Goal: Task Accomplishment & Management: Use online tool/utility

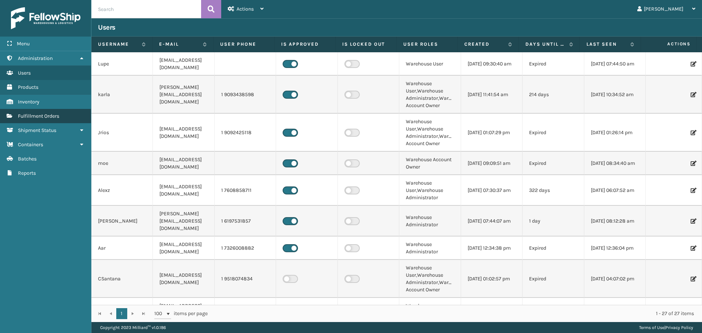
click at [41, 116] on span "Fulfillment Orders" at bounding box center [38, 116] width 41 height 6
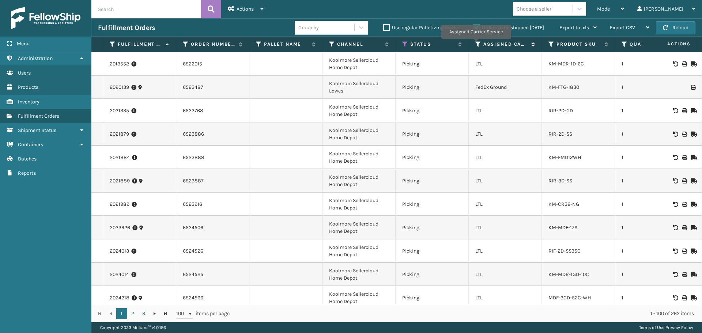
click at [476, 44] on icon at bounding box center [479, 44] width 6 height 7
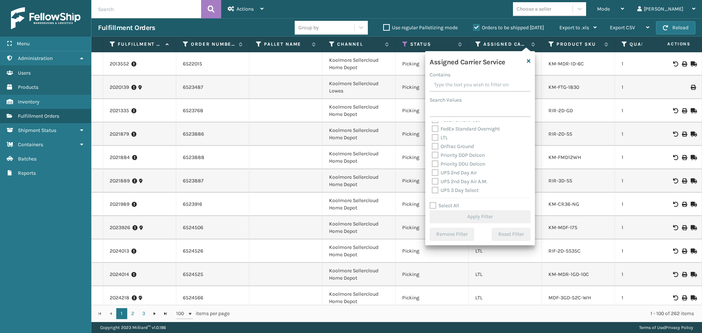
scroll to position [110, 0]
click at [449, 156] on label "UPS 2nd Day Air" at bounding box center [454, 156] width 45 height 6
click at [432, 156] on input "UPS 2nd Day Air" at bounding box center [432, 154] width 0 height 5
checkbox input "true"
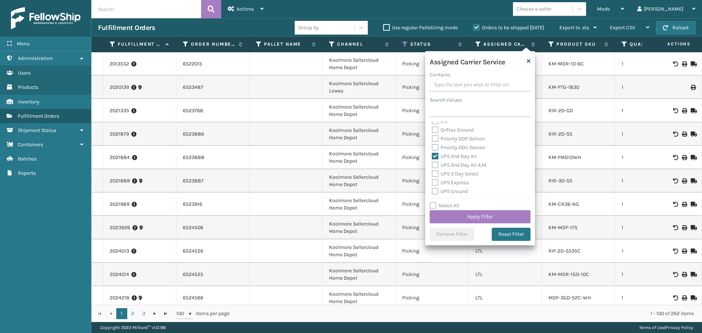
click at [462, 166] on label "UPS 2nd Day Air A.M." at bounding box center [460, 165] width 56 height 6
click at [432, 166] on input "UPS 2nd Day Air A.M." at bounding box center [432, 163] width 0 height 5
checkbox input "true"
click at [462, 174] on label "UPS 3 Day Select" at bounding box center [455, 174] width 47 height 6
click at [432, 174] on input "UPS 3 Day Select" at bounding box center [432, 172] width 0 height 5
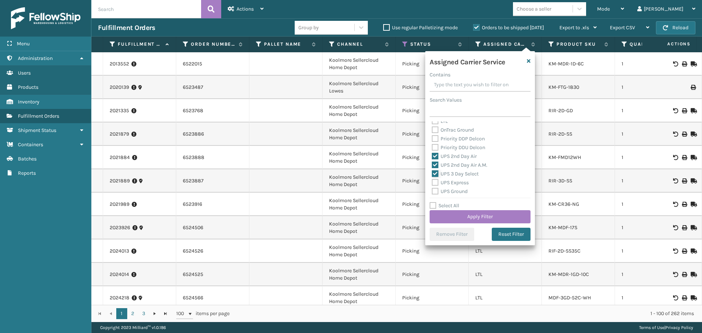
checkbox input "true"
click at [462, 183] on label "UPS Express" at bounding box center [450, 183] width 37 height 6
click at [432, 183] on input "UPS Express" at bounding box center [432, 181] width 0 height 5
checkbox input "true"
click at [461, 192] on label "UPS Ground" at bounding box center [450, 191] width 36 height 6
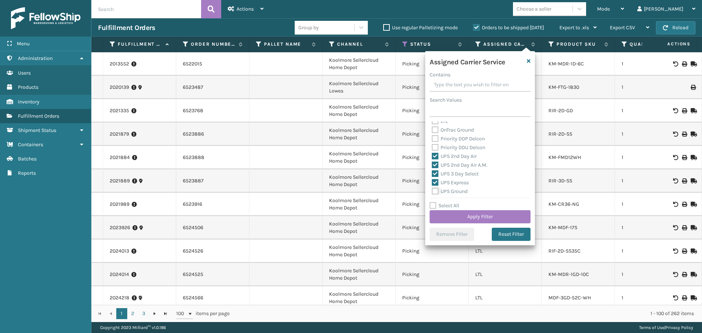
click at [432, 192] on input "UPS Ground" at bounding box center [432, 189] width 0 height 5
checkbox input "true"
click at [451, 163] on label "UPS Next Day Air" at bounding box center [455, 164] width 47 height 6
click at [432, 163] on input "UPS Next Day Air" at bounding box center [432, 162] width 0 height 5
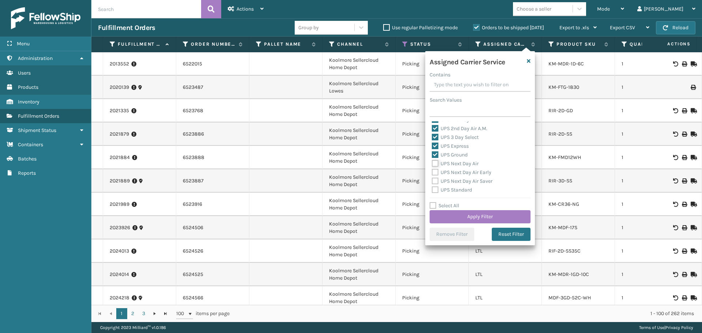
checkbox input "true"
click at [451, 172] on label "UPS Next Day Air Early" at bounding box center [462, 172] width 60 height 6
click at [432, 172] on input "UPS Next Day Air Early" at bounding box center [432, 170] width 0 height 5
checkbox input "true"
click at [455, 180] on label "UPS Next Day Air Saver" at bounding box center [462, 181] width 61 height 6
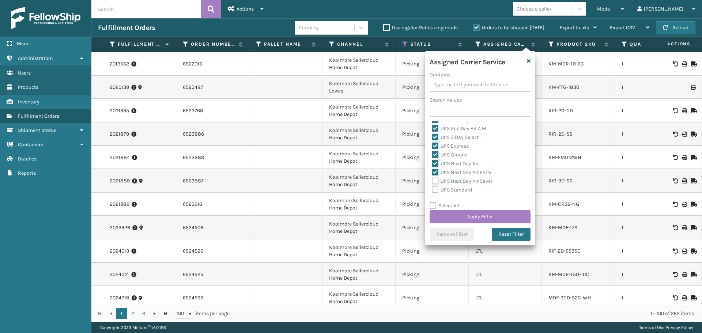
click at [432, 180] on input "UPS Next Day Air Saver" at bounding box center [432, 179] width 0 height 5
checkbox input "true"
click at [455, 189] on label "UPS Standard" at bounding box center [452, 190] width 40 height 6
click at [432, 189] on input "UPS Standard" at bounding box center [432, 188] width 0 height 5
checkbox input "true"
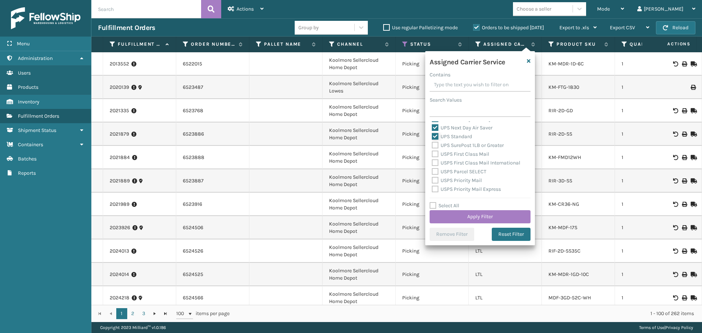
scroll to position [183, 0]
click at [451, 165] on label "UPS SurePost 1LB or Greater" at bounding box center [468, 162] width 72 height 6
click at [432, 163] on input "UPS SurePost 1LB or Greater" at bounding box center [432, 160] width 0 height 5
checkbox input "true"
click at [470, 213] on button "Apply Filter" at bounding box center [480, 216] width 101 height 13
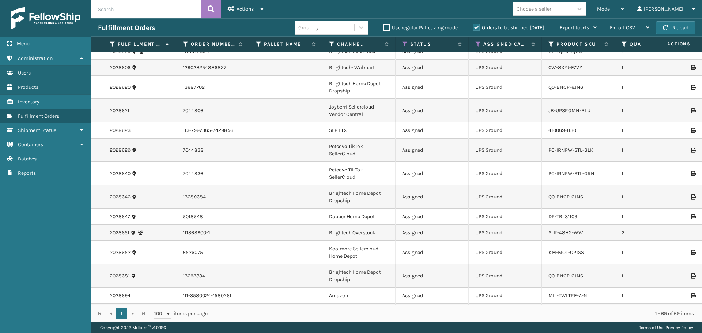
scroll to position [512, 0]
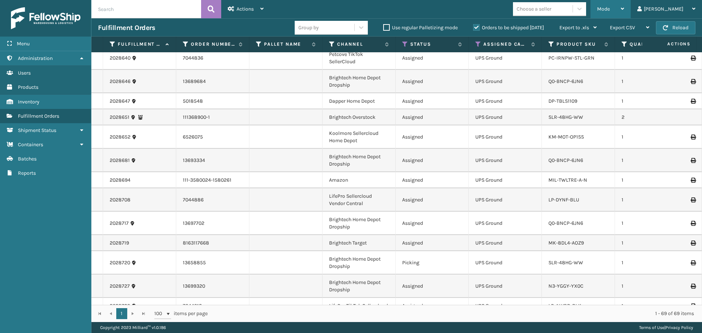
click at [610, 7] on span "Mode" at bounding box center [603, 9] width 13 height 6
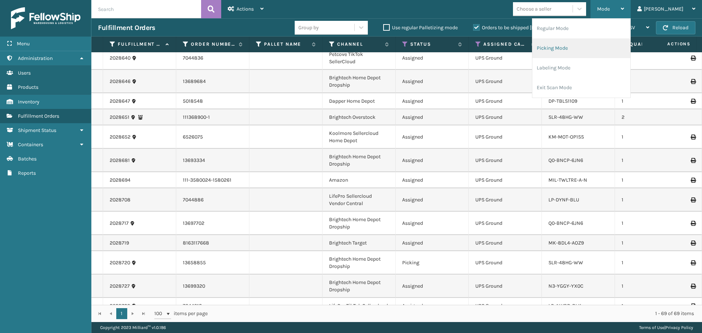
click at [578, 49] on li "Picking Mode" at bounding box center [582, 48] width 98 height 20
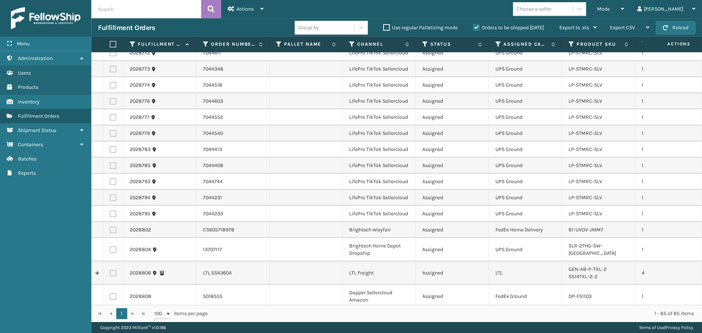
scroll to position [1355, 0]
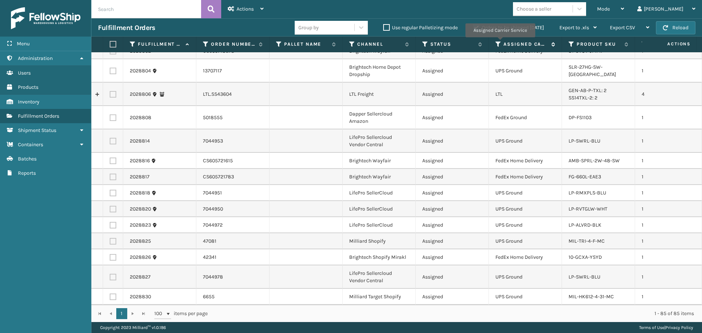
click at [500, 42] on icon at bounding box center [499, 44] width 6 height 7
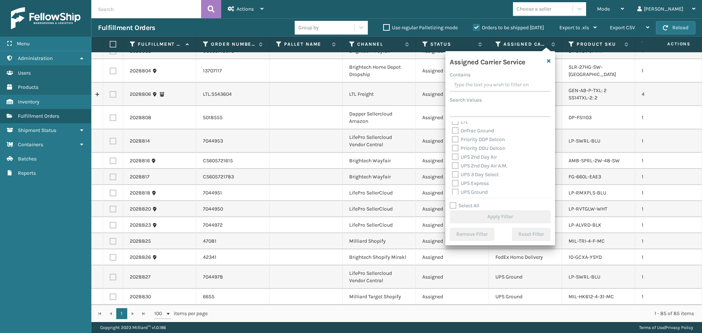
scroll to position [110, 0]
click at [473, 156] on label "UPS 2nd Day Air" at bounding box center [474, 156] width 45 height 6
click at [453, 156] on input "UPS 2nd Day Air" at bounding box center [452, 154] width 0 height 5
checkbox input "true"
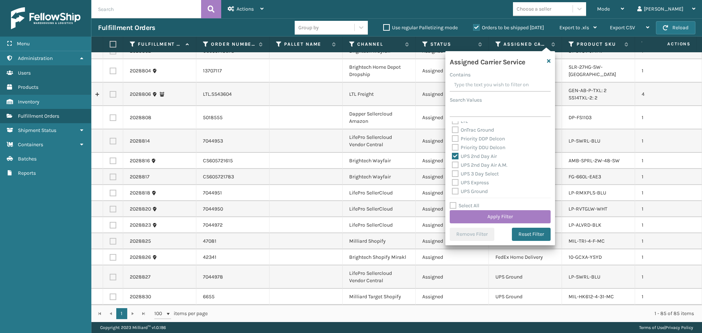
click at [474, 164] on label "UPS 2nd Day Air A.M." at bounding box center [480, 165] width 56 height 6
click at [453, 164] on input "UPS 2nd Day Air A.M." at bounding box center [452, 163] width 0 height 5
checkbox input "true"
click at [476, 174] on label "UPS 3 Day Select" at bounding box center [475, 174] width 47 height 6
click at [453, 174] on input "UPS 3 Day Select" at bounding box center [452, 172] width 0 height 5
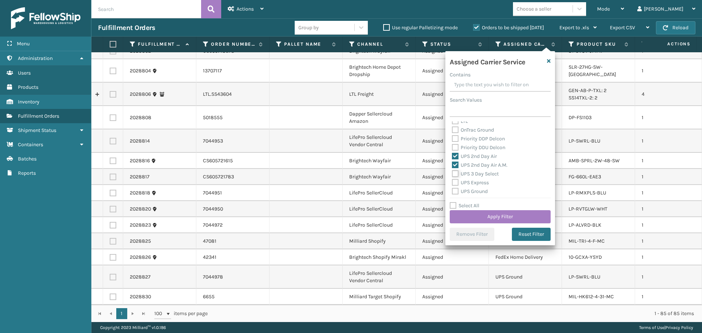
checkbox input "true"
click at [474, 180] on label "UPS Express" at bounding box center [470, 183] width 37 height 6
click at [453, 180] on input "UPS Express" at bounding box center [452, 181] width 0 height 5
checkbox input "true"
click at [475, 192] on label "UPS Ground" at bounding box center [470, 191] width 36 height 6
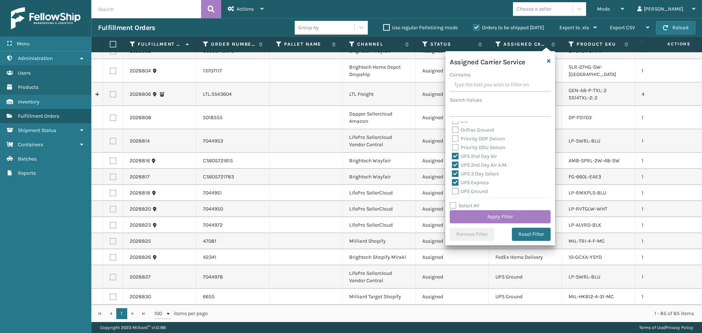
click at [453, 192] on input "UPS Ground" at bounding box center [452, 189] width 0 height 5
checkbox input "true"
click at [469, 163] on label "UPS Next Day Air" at bounding box center [475, 164] width 47 height 6
click at [453, 163] on input "UPS Next Day Air" at bounding box center [452, 162] width 0 height 5
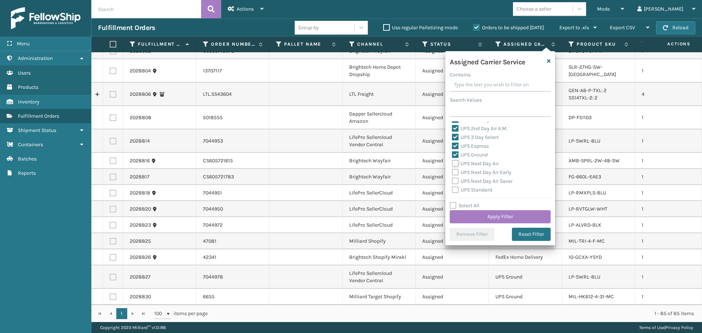
checkbox input "true"
click at [469, 174] on label "UPS Next Day Air Early" at bounding box center [482, 172] width 60 height 6
click at [453, 173] on input "UPS Next Day Air Early" at bounding box center [452, 170] width 0 height 5
checkbox input "true"
click at [473, 183] on label "UPS Next Day Air Saver" at bounding box center [482, 181] width 61 height 6
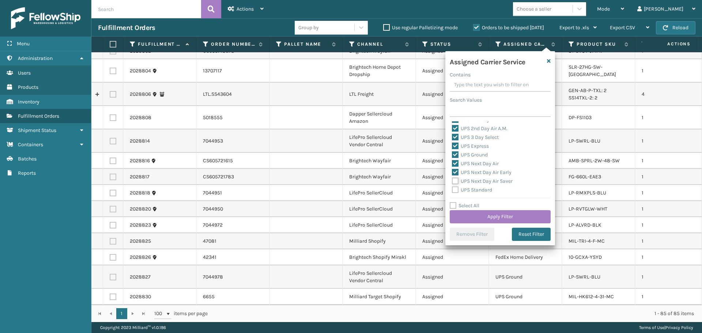
click at [453, 182] on input "UPS Next Day Air Saver" at bounding box center [452, 179] width 0 height 5
checkbox input "true"
click at [476, 192] on label "UPS Standard" at bounding box center [472, 190] width 40 height 6
click at [453, 191] on input "UPS Standard" at bounding box center [452, 188] width 0 height 5
checkbox input "true"
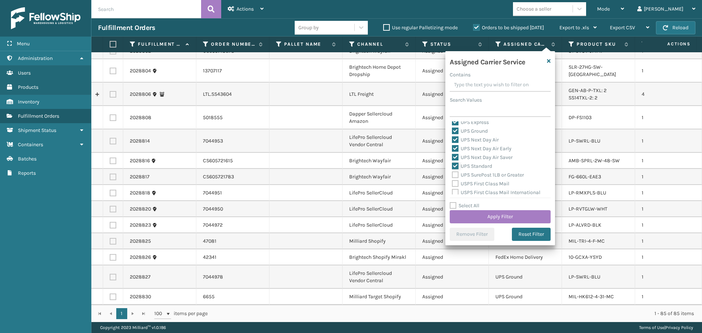
scroll to position [183, 0]
click at [473, 164] on label "UPS SurePost 1LB or Greater" at bounding box center [488, 162] width 72 height 6
click at [453, 163] on input "UPS SurePost 1LB or Greater" at bounding box center [452, 160] width 0 height 5
checkbox input "true"
click at [492, 219] on button "Apply Filter" at bounding box center [500, 216] width 101 height 13
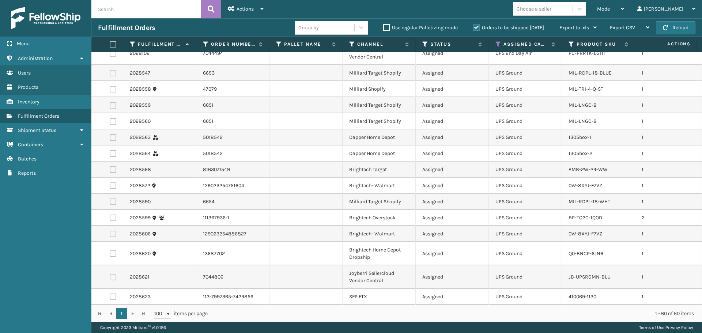
scroll to position [0, 0]
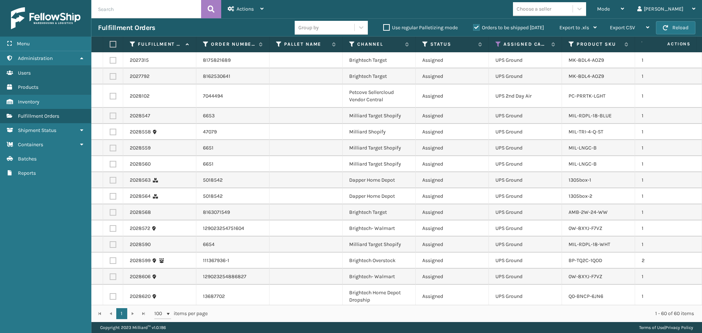
click at [552, 5] on div "Choose a seller" at bounding box center [534, 9] width 35 height 8
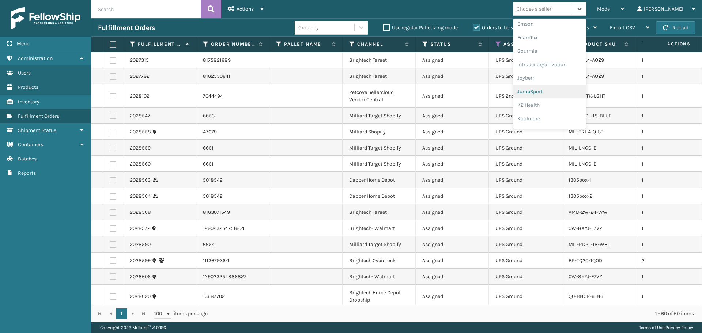
scroll to position [183, 0]
click at [568, 112] on div "LifePro Fitness" at bounding box center [549, 115] width 73 height 14
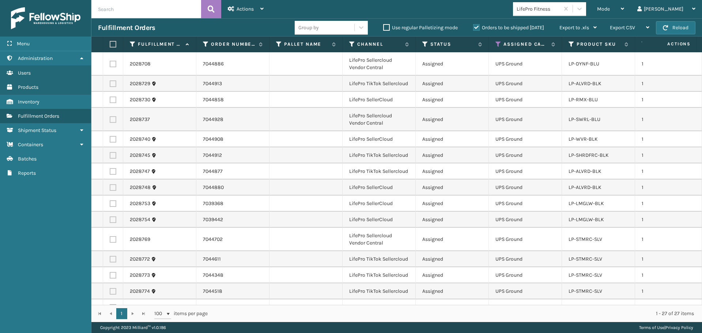
click at [112, 45] on label at bounding box center [112, 44] width 4 height 7
click at [110, 45] on input "checkbox" at bounding box center [110, 44] width 0 height 5
checkbox input "true"
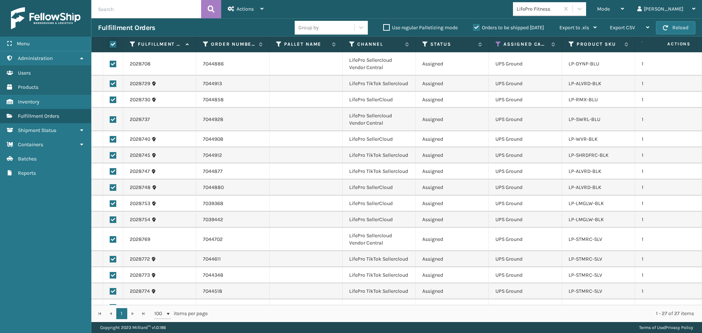
checkbox input "true"
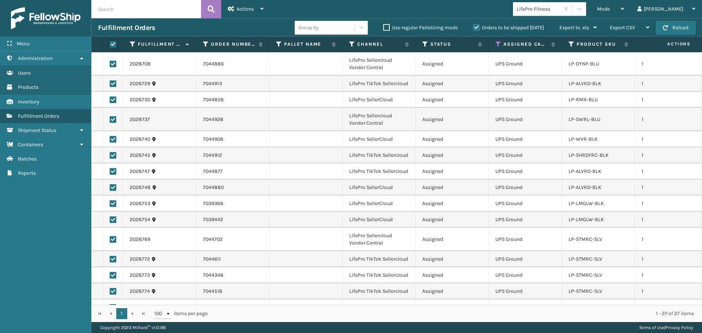
checkbox input "true"
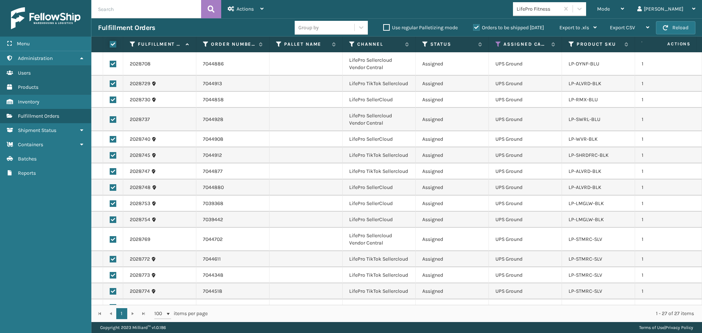
checkbox input "true"
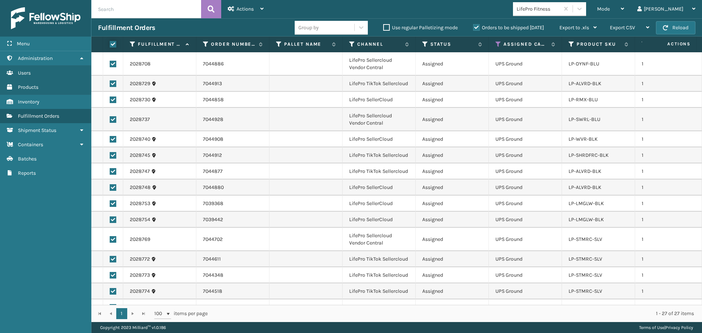
checkbox input "true"
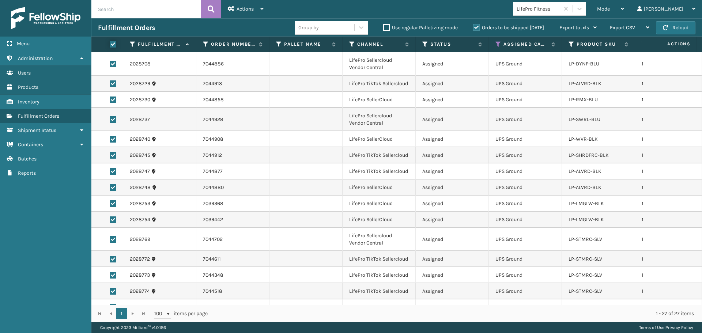
checkbox input "true"
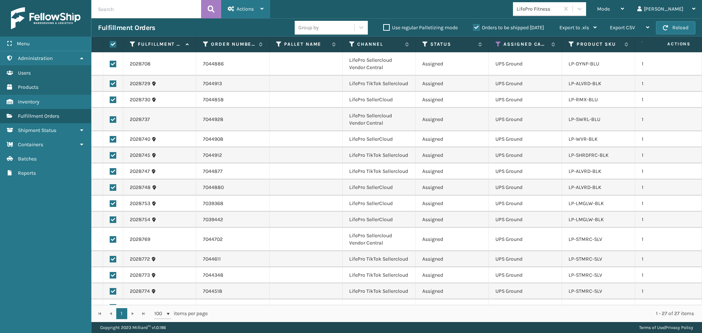
click at [253, 11] on span "Actions" at bounding box center [245, 9] width 17 height 6
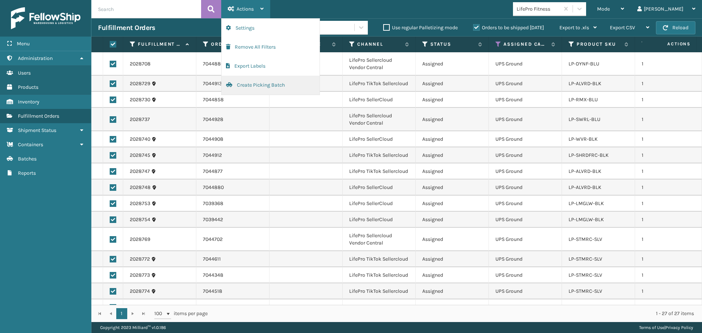
click at [258, 80] on button "Create Picking Batch" at bounding box center [271, 85] width 98 height 19
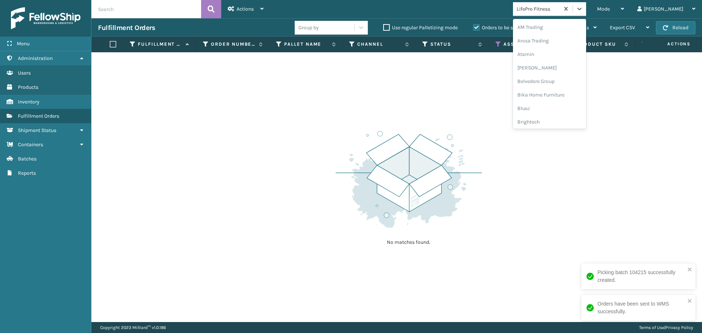
click at [560, 6] on div "LifePro Fitness" at bounding box center [539, 9] width 44 height 8
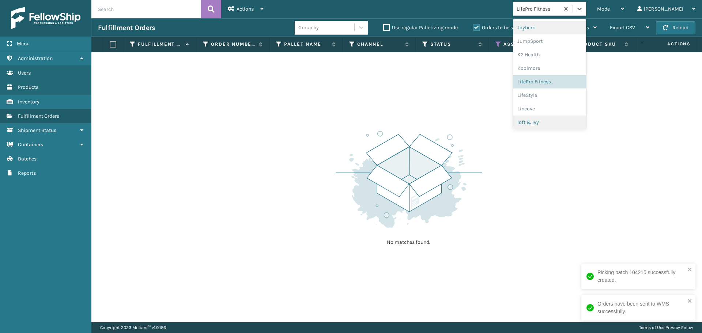
scroll to position [232, 0]
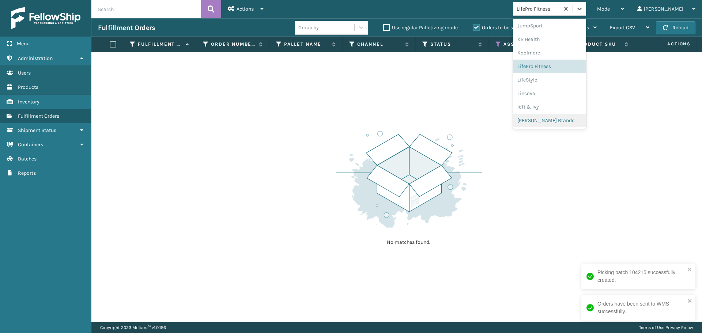
click at [559, 118] on div "[PERSON_NAME] Brands" at bounding box center [549, 121] width 73 height 14
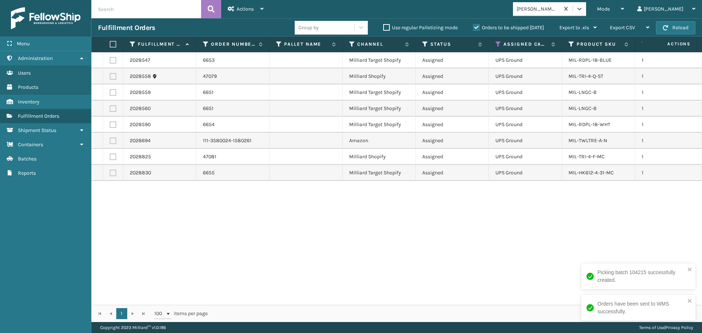
click at [111, 44] on label at bounding box center [112, 44] width 4 height 7
click at [110, 44] on input "checkbox" at bounding box center [110, 44] width 0 height 5
checkbox input "true"
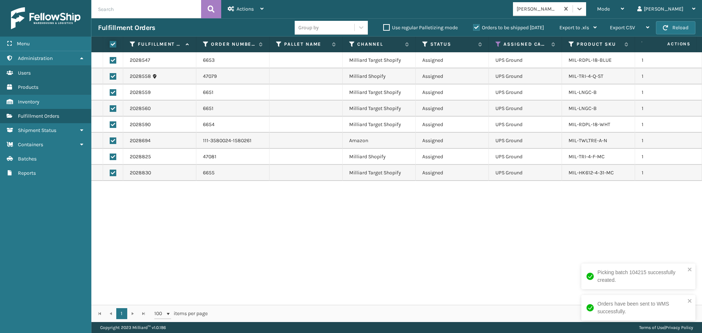
checkbox input "true"
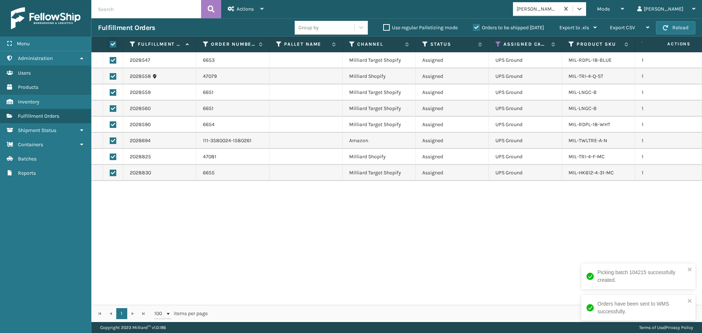
checkbox input "true"
click at [243, 8] on span "Actions" at bounding box center [245, 9] width 17 height 6
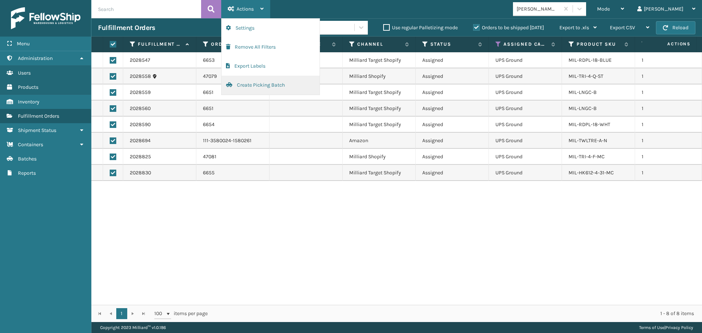
click at [263, 87] on button "Create Picking Batch" at bounding box center [271, 85] width 98 height 19
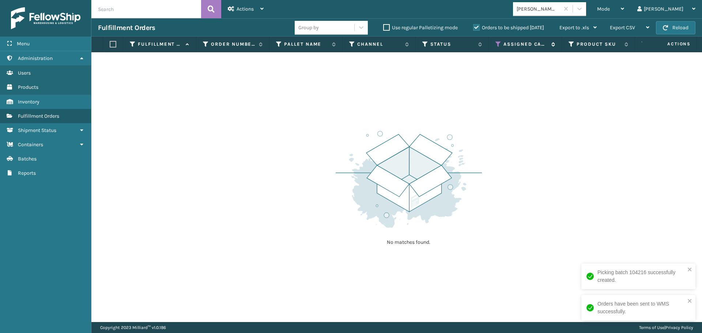
click at [498, 46] on icon at bounding box center [499, 44] width 6 height 7
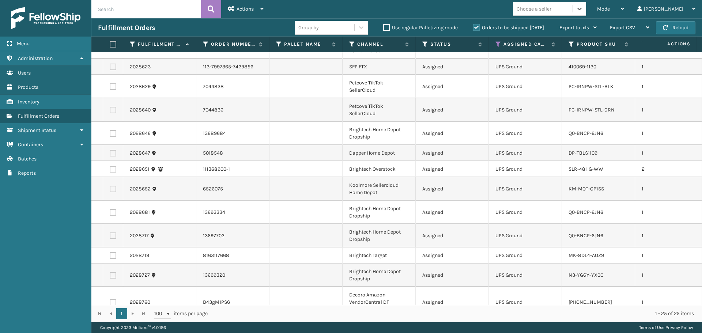
scroll to position [0, 0]
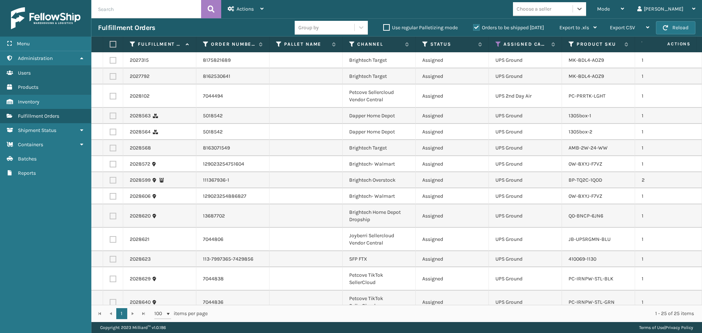
click at [112, 42] on label at bounding box center [112, 44] width 4 height 7
click at [110, 42] on input "checkbox" at bounding box center [110, 44] width 0 height 5
checkbox input "true"
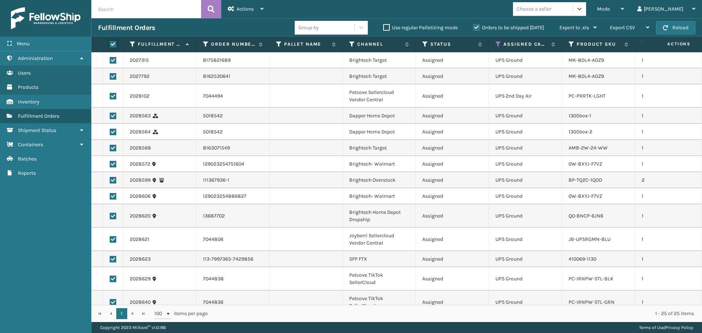
checkbox input "true"
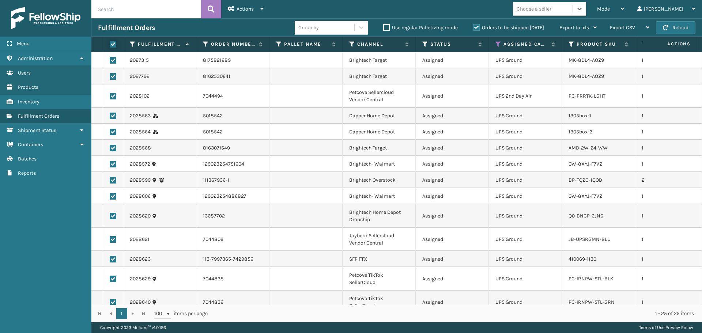
checkbox input "true"
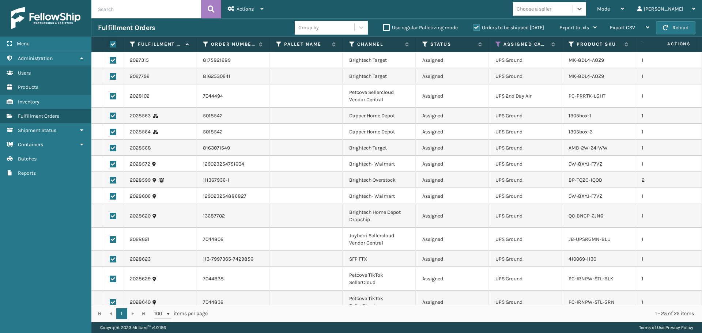
checkbox input "true"
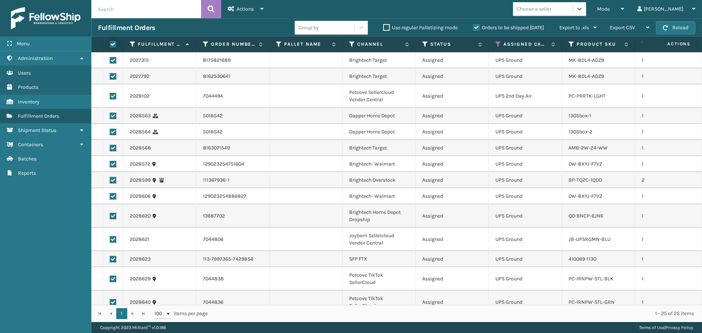
checkbox input "true"
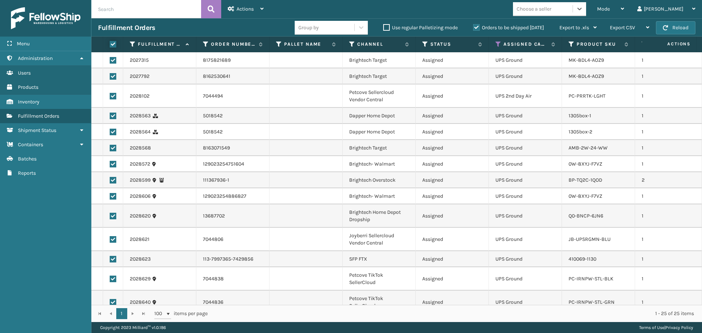
checkbox input "true"
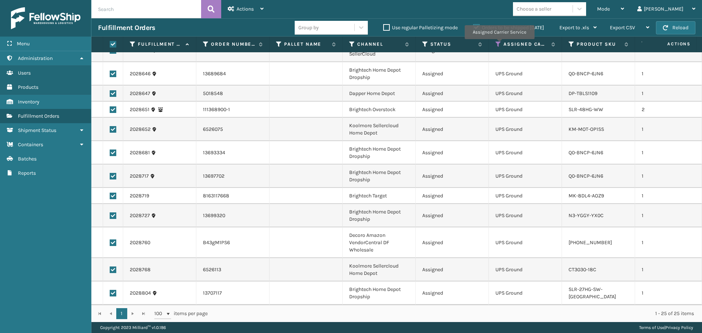
scroll to position [251, 0]
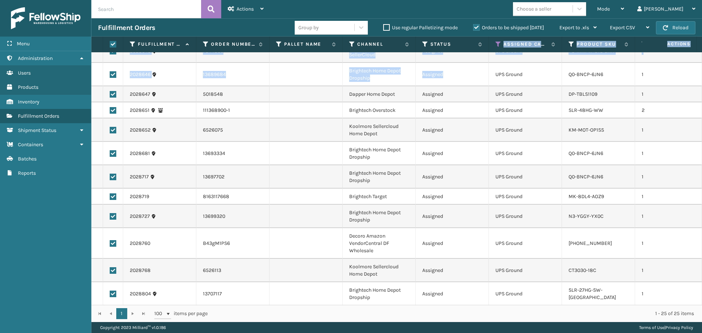
drag, startPoint x: 499, startPoint y: 44, endPoint x: 496, endPoint y: 77, distance: 33.1
click at [496, 77] on div "Fulfillment Order Id Order Number Pallet Name Channel Status Assigned Carrier S…" at bounding box center [396, 180] width 611 height 286
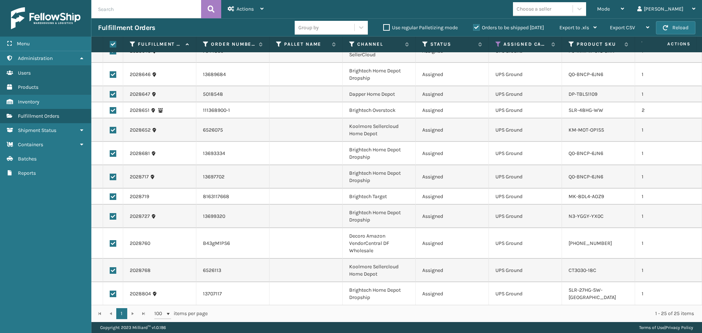
click at [448, 90] on td "Assigned" at bounding box center [452, 94] width 73 height 16
click at [498, 43] on icon at bounding box center [499, 44] width 6 height 7
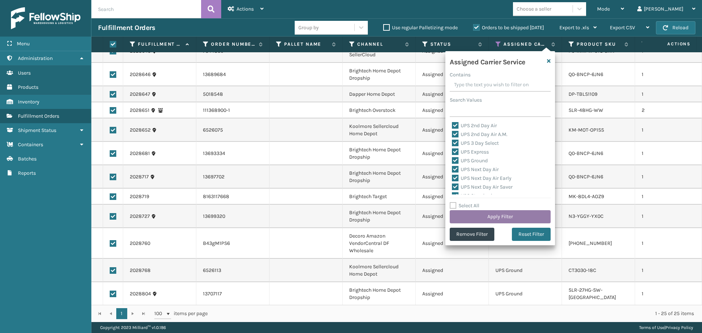
click at [501, 215] on button "Apply Filter" at bounding box center [500, 216] width 101 height 13
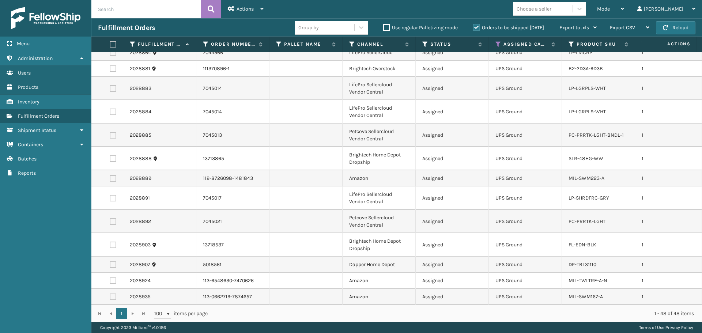
scroll to position [686, 0]
click at [552, 8] on div "Choose a seller" at bounding box center [534, 9] width 35 height 8
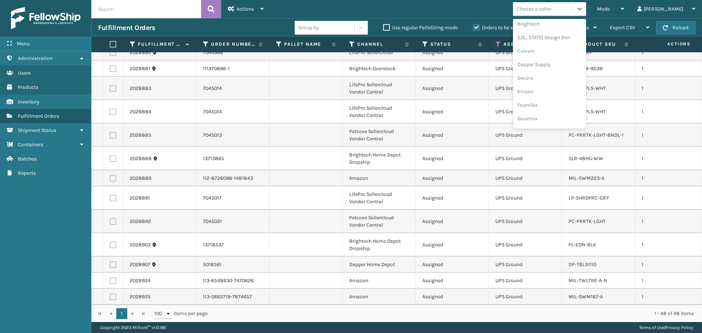
scroll to position [220, 0]
click at [566, 80] on div "LifePro Fitness" at bounding box center [549, 79] width 73 height 14
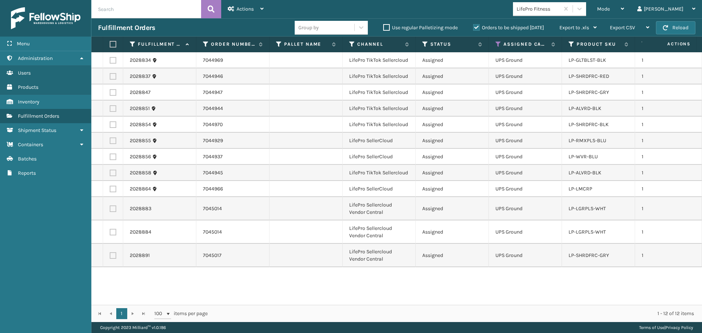
click at [112, 44] on label at bounding box center [112, 44] width 4 height 7
click at [110, 44] on input "checkbox" at bounding box center [110, 44] width 0 height 5
checkbox input "true"
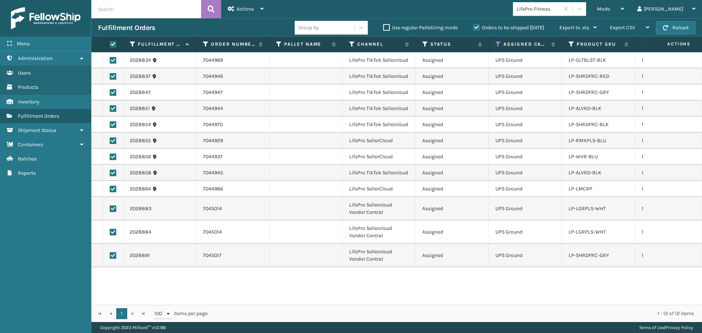
checkbox input "true"
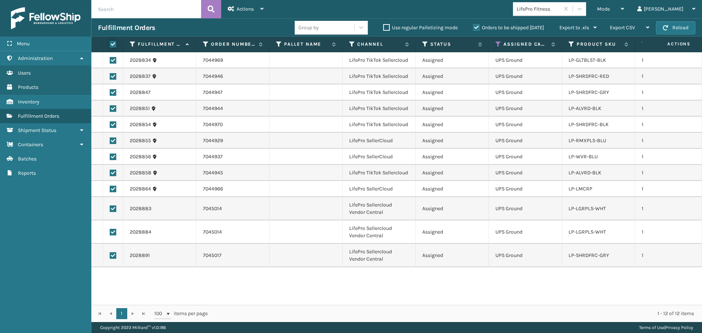
checkbox input "true"
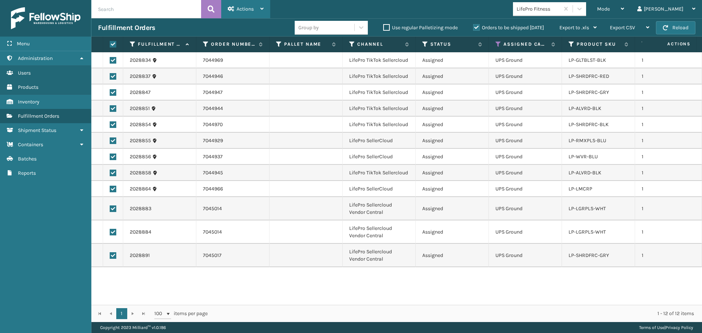
click at [245, 12] on div "Actions" at bounding box center [246, 9] width 36 height 18
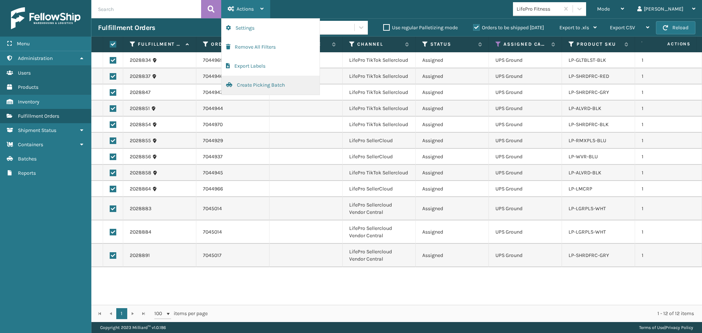
click at [263, 86] on button "Create Picking Batch" at bounding box center [271, 85] width 98 height 19
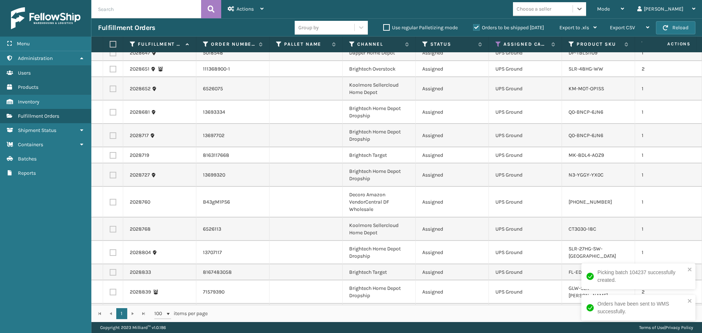
scroll to position [471, 0]
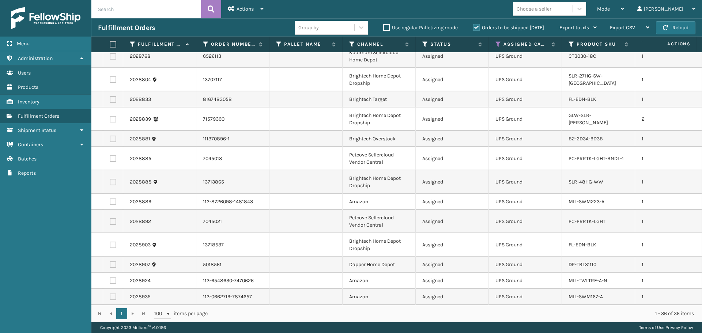
click at [113, 42] on th at bounding box center [113, 45] width 20 height 16
click at [112, 46] on label at bounding box center [112, 44] width 4 height 7
click at [110, 46] on input "checkbox" at bounding box center [110, 44] width 0 height 5
checkbox input "true"
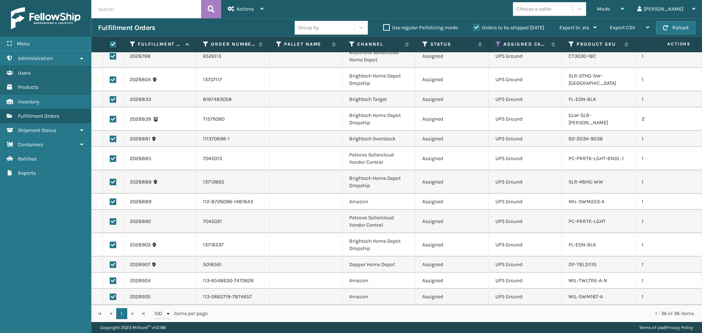
checkbox input "true"
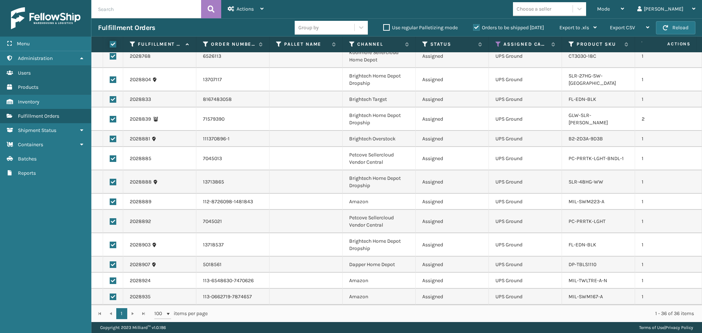
checkbox input "true"
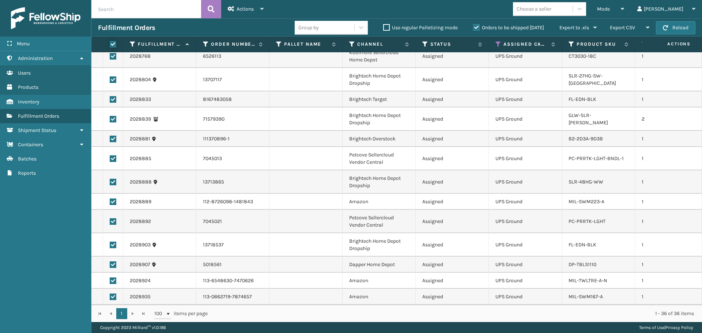
checkbox input "true"
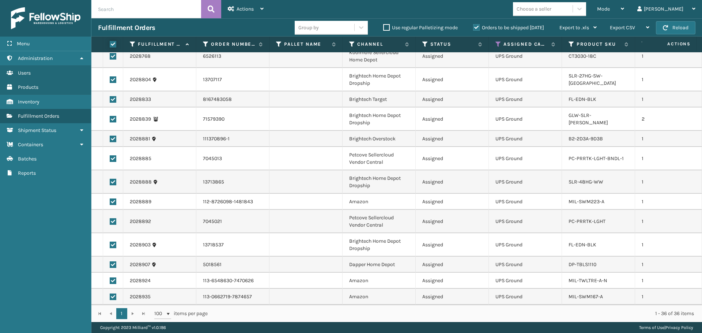
checkbox input "true"
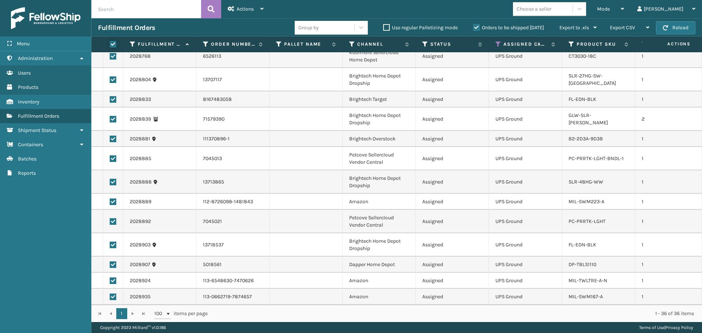
checkbox input "true"
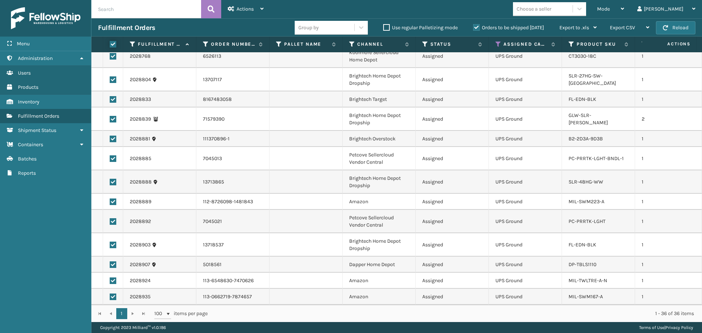
checkbox input "true"
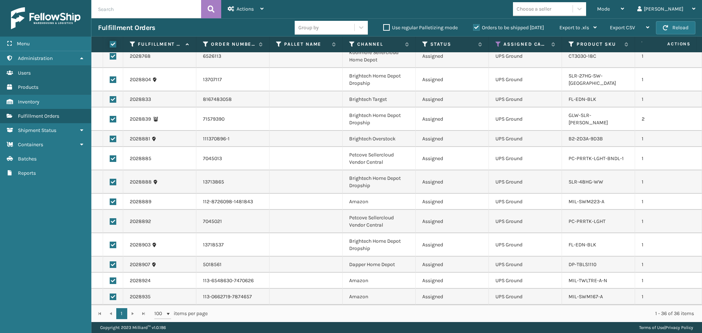
checkbox input "true"
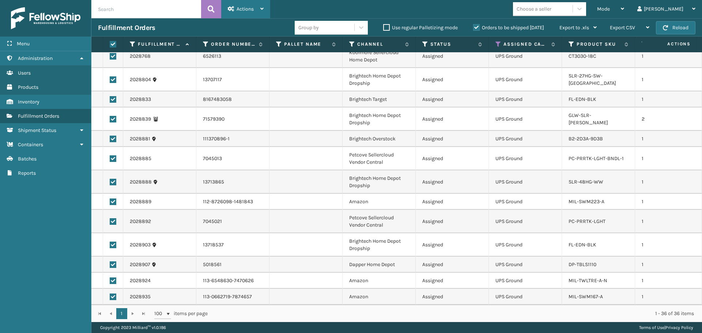
click at [252, 4] on div "Actions" at bounding box center [246, 9] width 36 height 18
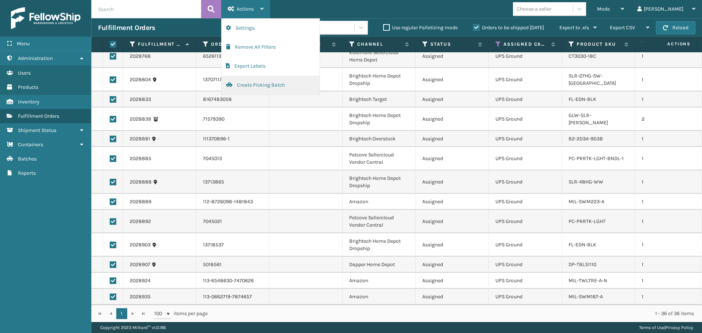
click at [257, 85] on button "Create Picking Batch" at bounding box center [271, 85] width 98 height 19
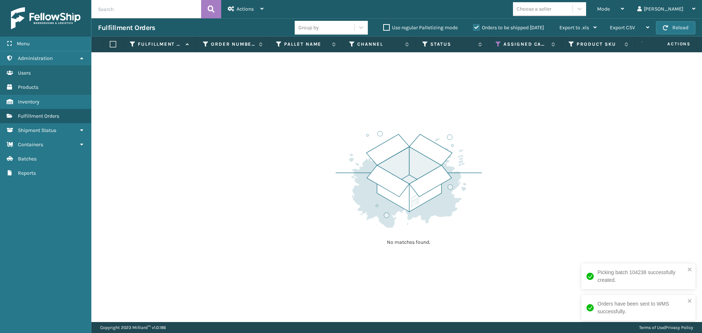
click at [259, 114] on div "No matches found." at bounding box center [396, 187] width 611 height 270
click at [499, 45] on icon at bounding box center [499, 44] width 6 height 7
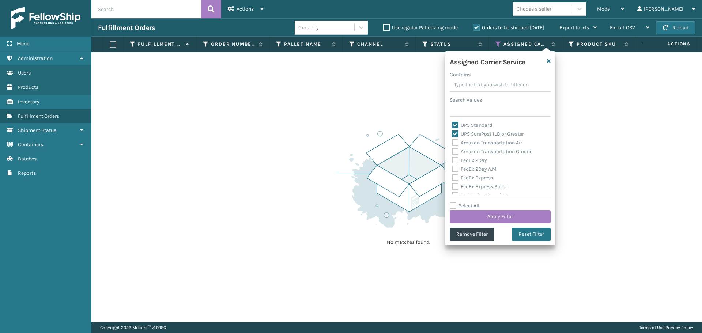
scroll to position [73, 0]
click at [470, 208] on label "Select All" at bounding box center [465, 206] width 30 height 6
click at [470, 202] on input "Select All" at bounding box center [505, 202] width 110 height 1
checkbox input "true"
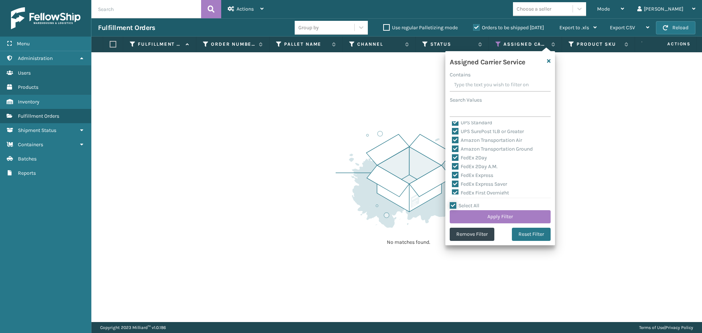
checkbox input "true"
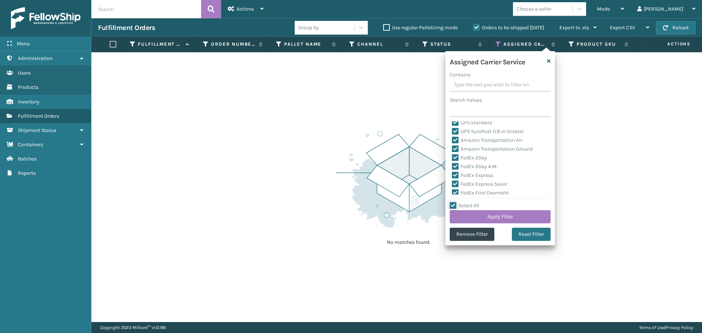
checkbox input "true"
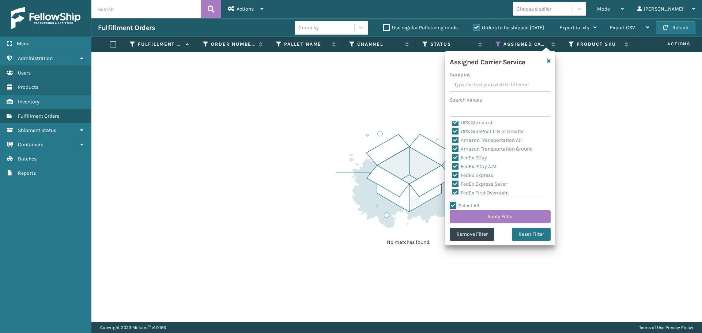
checkbox input "true"
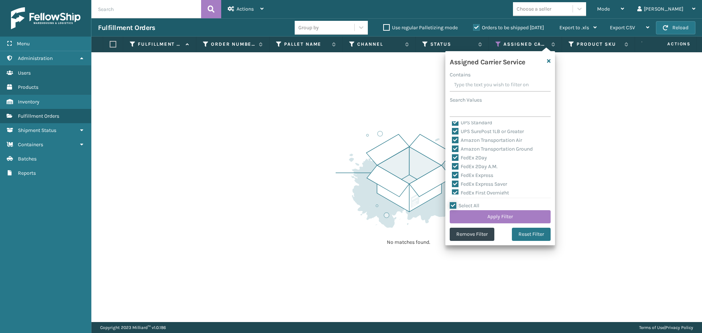
checkbox input "true"
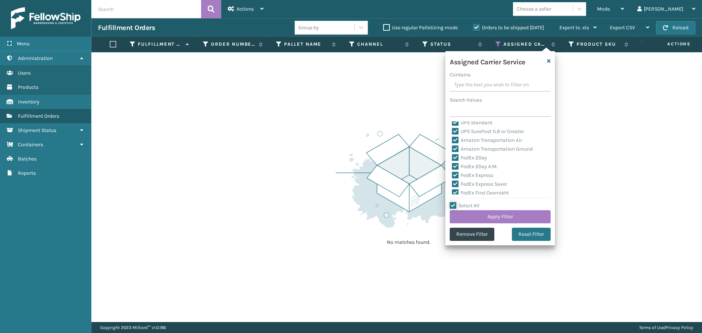
checkbox input "true"
click at [470, 208] on label "Select All" at bounding box center [465, 206] width 30 height 6
click at [470, 202] on input "Select All" at bounding box center [505, 202] width 110 height 1
checkbox input "false"
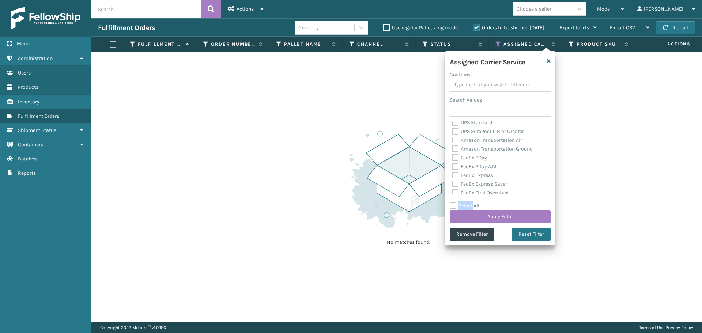
checkbox input "false"
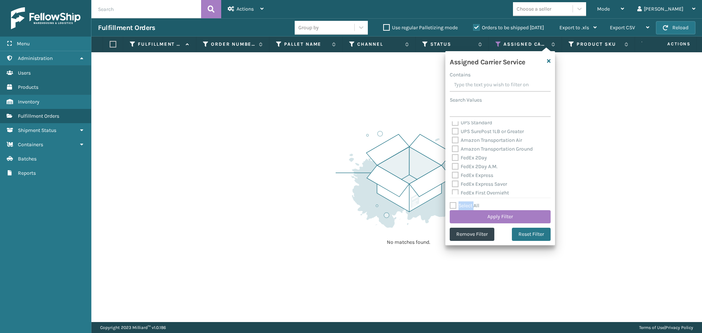
checkbox input "false"
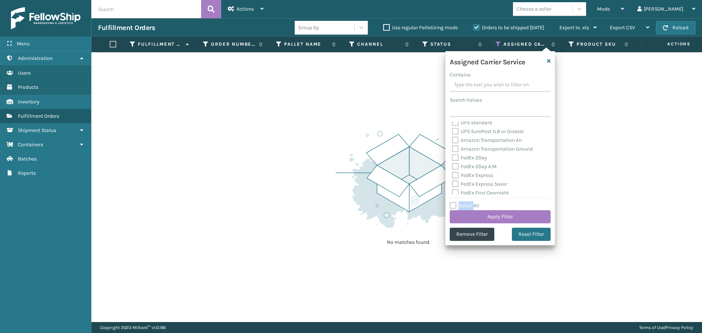
checkbox input "false"
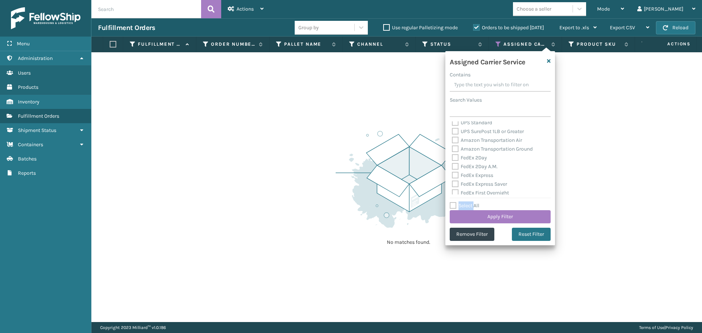
checkbox input "false"
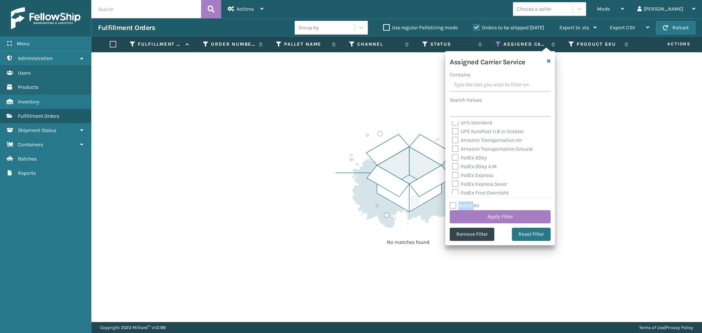
checkbox input "false"
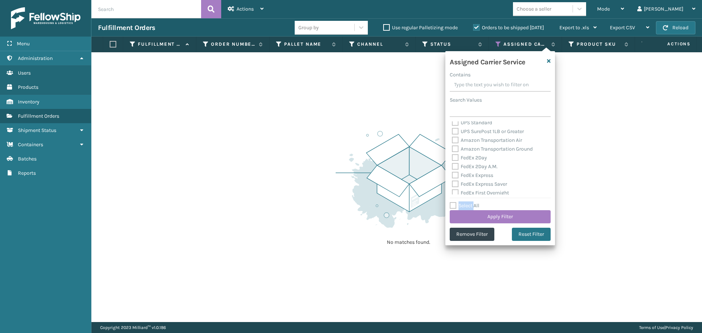
checkbox input "false"
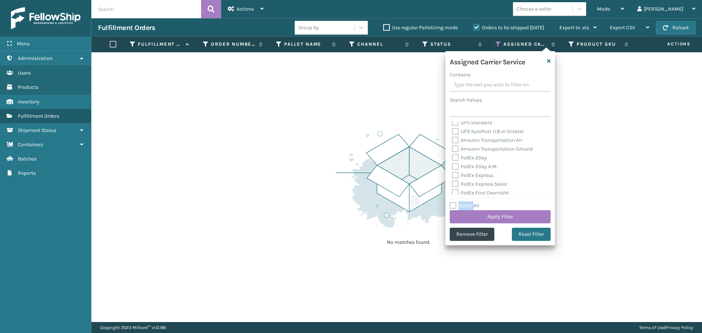
checkbox input "false"
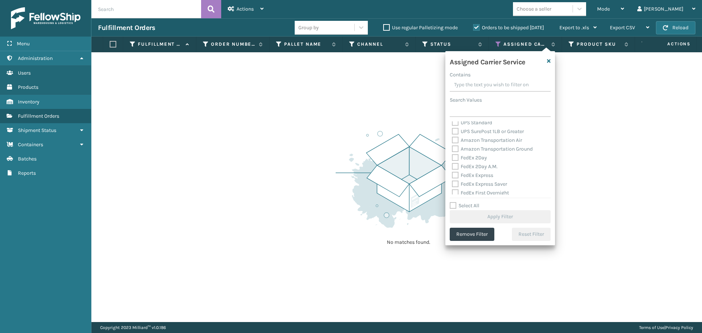
click at [470, 156] on label "FedEx 2Day" at bounding box center [469, 158] width 35 height 6
click at [453, 156] on input "FedEx 2Day" at bounding box center [452, 156] width 0 height 5
checkbox input "true"
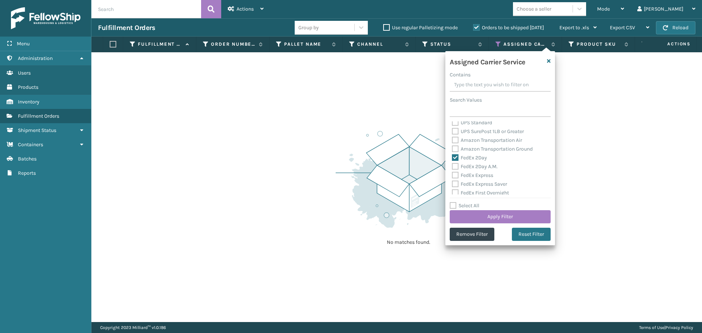
click at [477, 170] on div "FedEx 2Day A.M." at bounding box center [500, 166] width 97 height 9
click at [479, 176] on label "FedEx Express" at bounding box center [472, 175] width 41 height 6
click at [453, 176] on input "FedEx Express" at bounding box center [452, 173] width 0 height 5
checkbox input "true"
click at [475, 168] on label "FedEx 2Day A.M." at bounding box center [475, 167] width 46 height 6
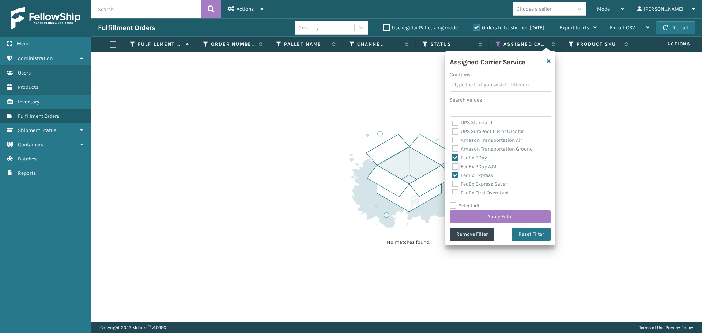
click at [453, 167] on input "FedEx 2Day A.M." at bounding box center [452, 164] width 0 height 5
checkbox input "true"
click at [481, 181] on label "FedEx Express Saver" at bounding box center [479, 184] width 55 height 6
click at [453, 181] on input "FedEx Express Saver" at bounding box center [452, 182] width 0 height 5
checkbox input "true"
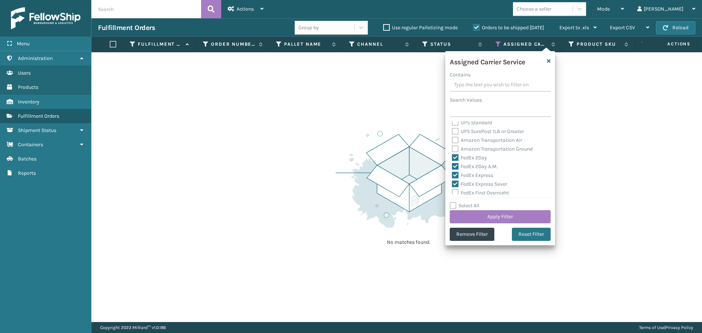
click at [484, 193] on label "FedEx First Overnight" at bounding box center [480, 193] width 57 height 6
click at [453, 193] on input "FedEx First Overnight" at bounding box center [452, 191] width 0 height 5
checkbox input "true"
click at [478, 129] on label "FedEx Ground" at bounding box center [472, 128] width 40 height 6
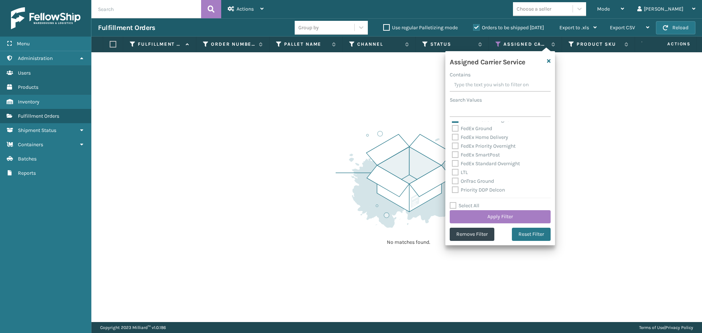
click at [453, 129] on input "FedEx Ground" at bounding box center [452, 126] width 0 height 5
checkbox input "true"
click at [480, 138] on label "FedEx Home Delivery" at bounding box center [480, 137] width 56 height 6
click at [453, 138] on input "FedEx Home Delivery" at bounding box center [452, 135] width 0 height 5
checkbox input "true"
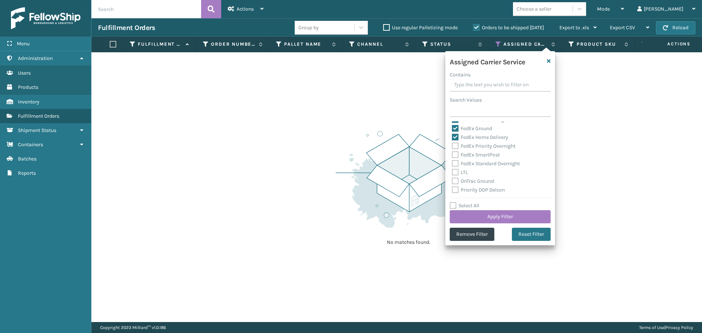
click at [482, 147] on label "FedEx Priority Overnight" at bounding box center [484, 146] width 64 height 6
click at [453, 147] on input "FedEx Priority Overnight" at bounding box center [452, 144] width 0 height 5
checkbox input "true"
click at [484, 157] on label "FedEx SmartPost" at bounding box center [476, 155] width 48 height 6
click at [453, 155] on input "FedEx SmartPost" at bounding box center [452, 153] width 0 height 5
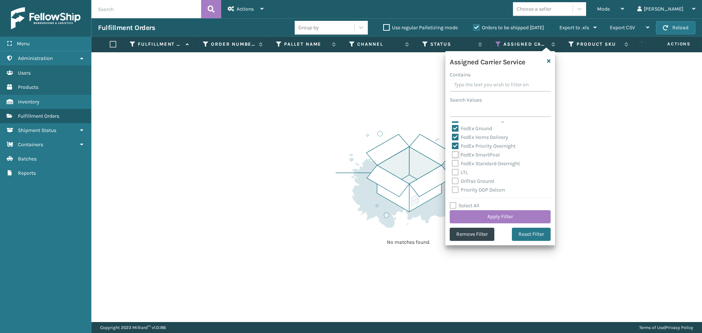
checkbox input "true"
click at [484, 164] on label "FedEx Standard Overnight" at bounding box center [486, 164] width 68 height 6
click at [453, 164] on input "FedEx Standard Overnight" at bounding box center [452, 162] width 0 height 5
click at [503, 221] on button "Apply Filter" at bounding box center [500, 216] width 101 height 13
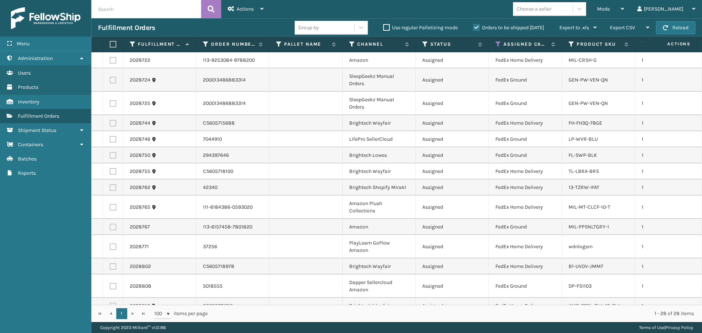
drag, startPoint x: 113, startPoint y: 44, endPoint x: 197, endPoint y: 18, distance: 87.1
click at [113, 44] on label at bounding box center [112, 44] width 4 height 7
click at [110, 44] on input "checkbox" at bounding box center [110, 44] width 0 height 5
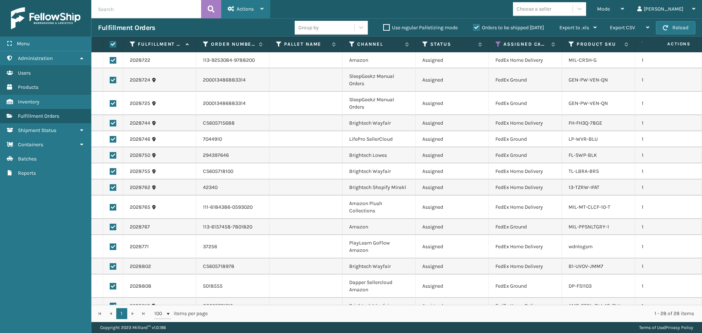
click at [247, 6] on span "Actions" at bounding box center [245, 9] width 17 height 6
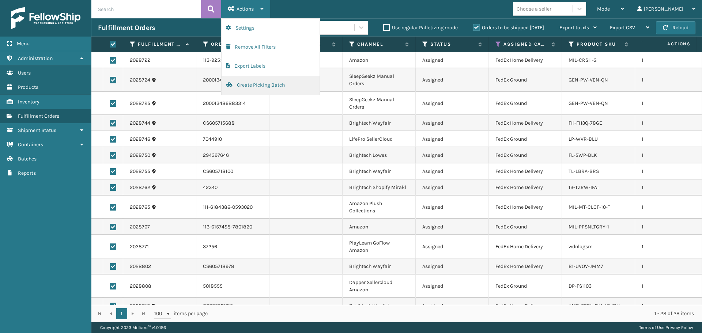
click at [240, 91] on button "Create Picking Batch" at bounding box center [271, 85] width 98 height 19
